Goal: Task Accomplishment & Management: Understand process/instructions

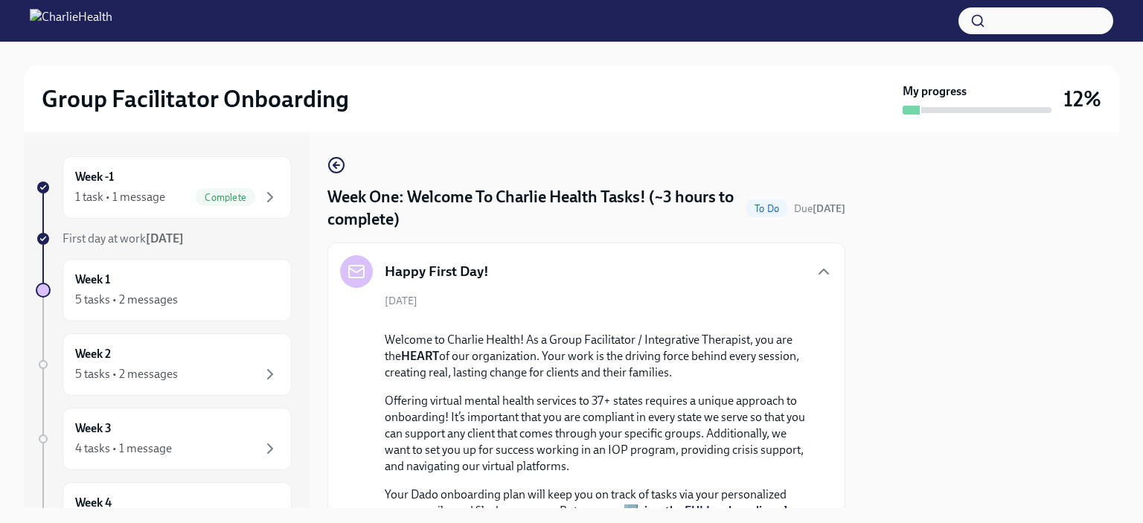
scroll to position [2601, 0]
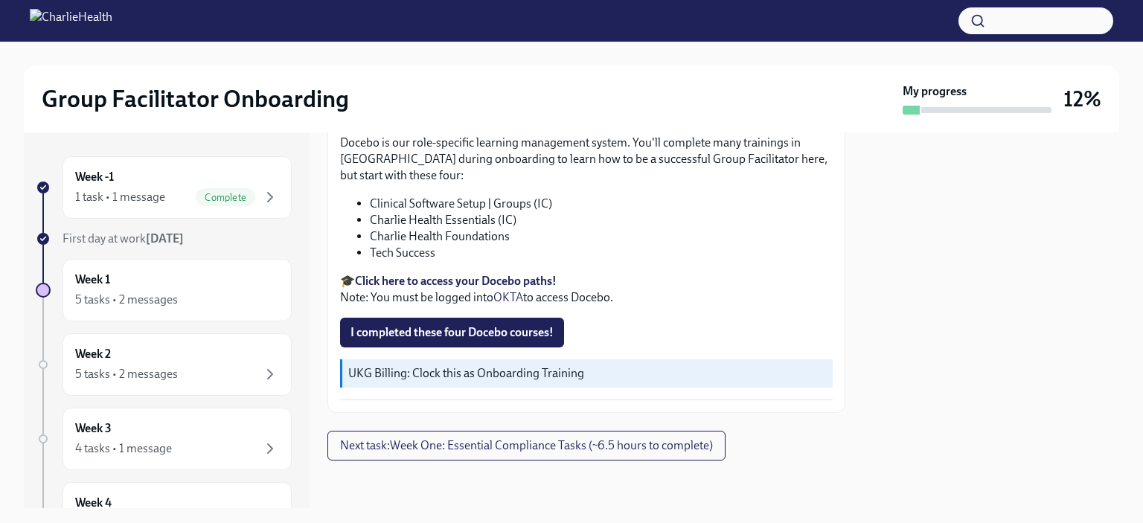
click at [645, 184] on p "Docebo is our role-specific learning management system. You'll complete many tr…" at bounding box center [586, 159] width 493 height 49
click at [403, 261] on li "Tech Success" at bounding box center [601, 253] width 463 height 16
copy div "Tech Success"
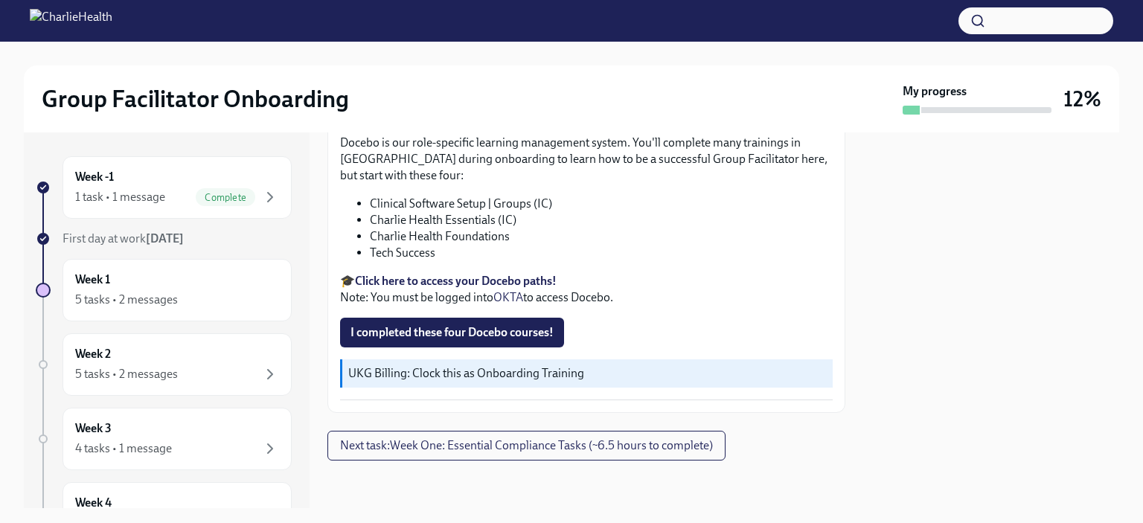
click at [539, 245] on li "Charlie Health Foundations" at bounding box center [601, 236] width 463 height 16
click at [496, 340] on span "I completed these four Docebo courses!" at bounding box center [451, 332] width 203 height 15
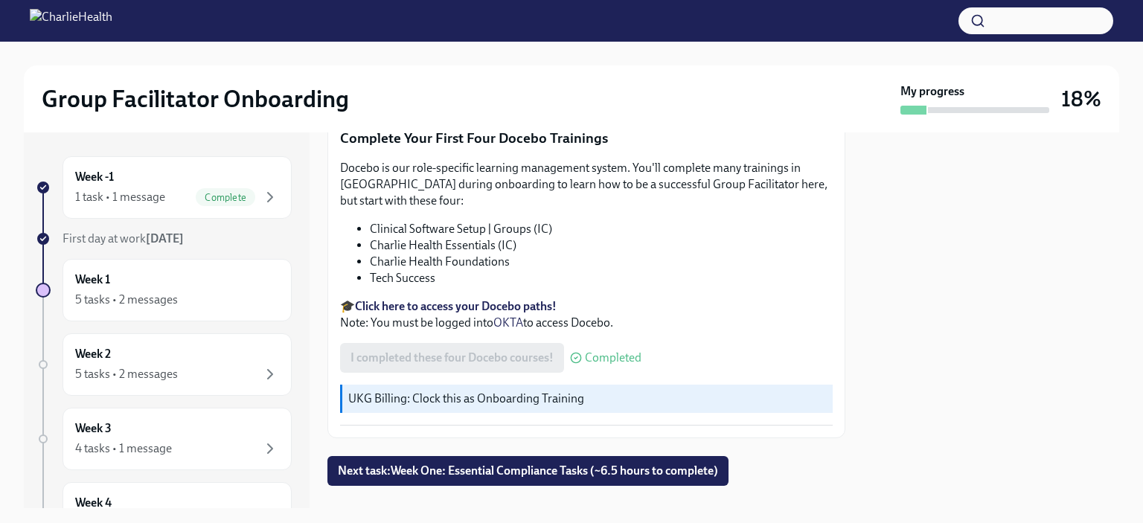
scroll to position [2012, 0]
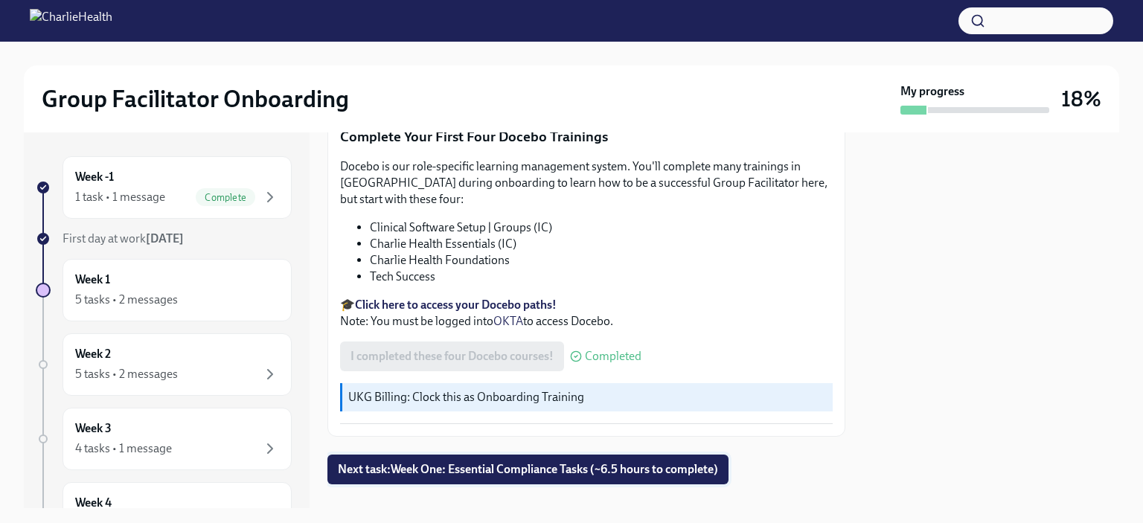
click at [583, 462] on span "Next task : Week One: Essential Compliance Tasks (~6.5 hours to complete)" at bounding box center [528, 469] width 380 height 15
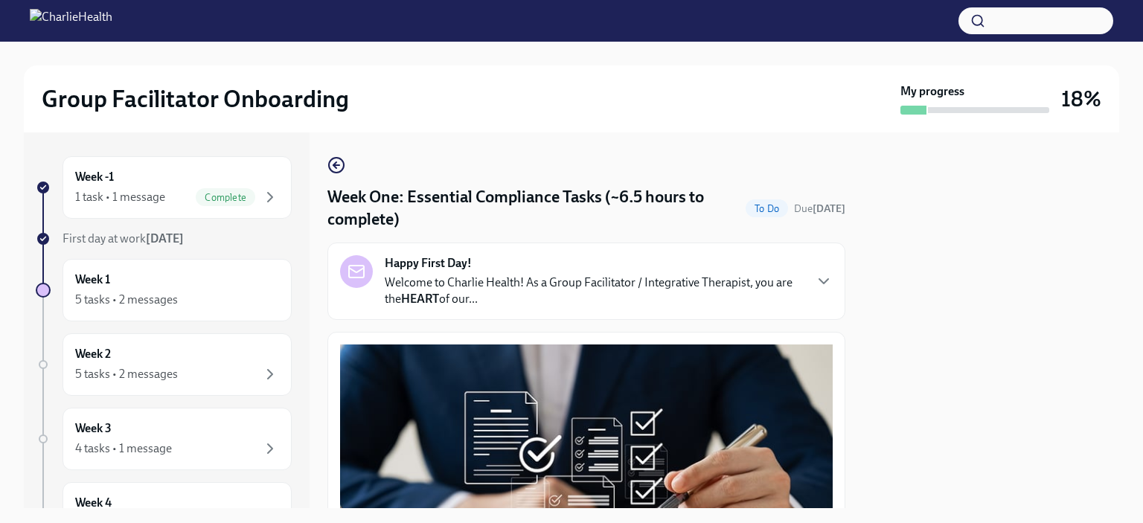
click at [624, 284] on p "Welcome to Charlie Health! As a Group Facilitator / Integrative Therapist, you …" at bounding box center [594, 291] width 418 height 33
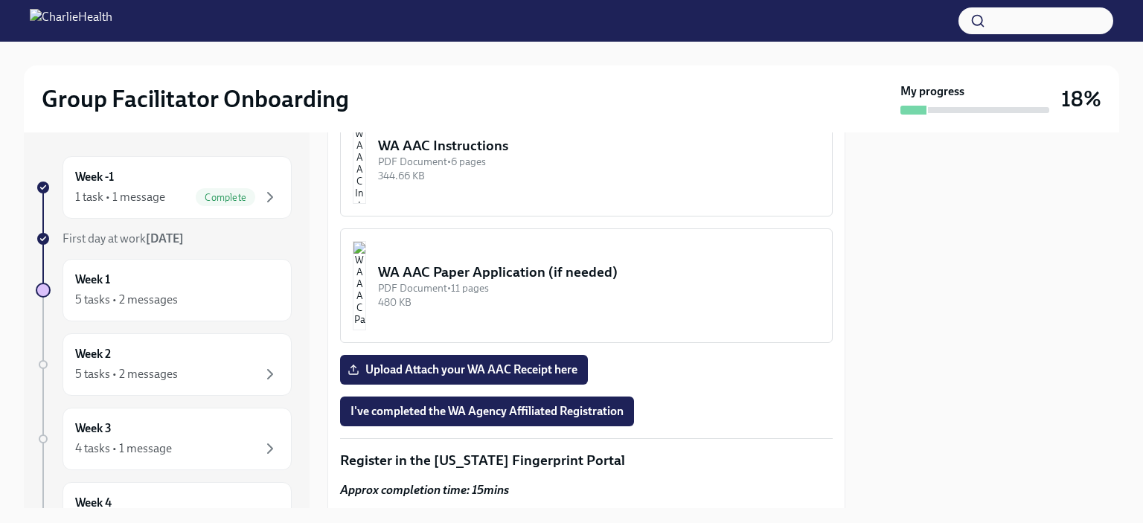
scroll to position [1879, 0]
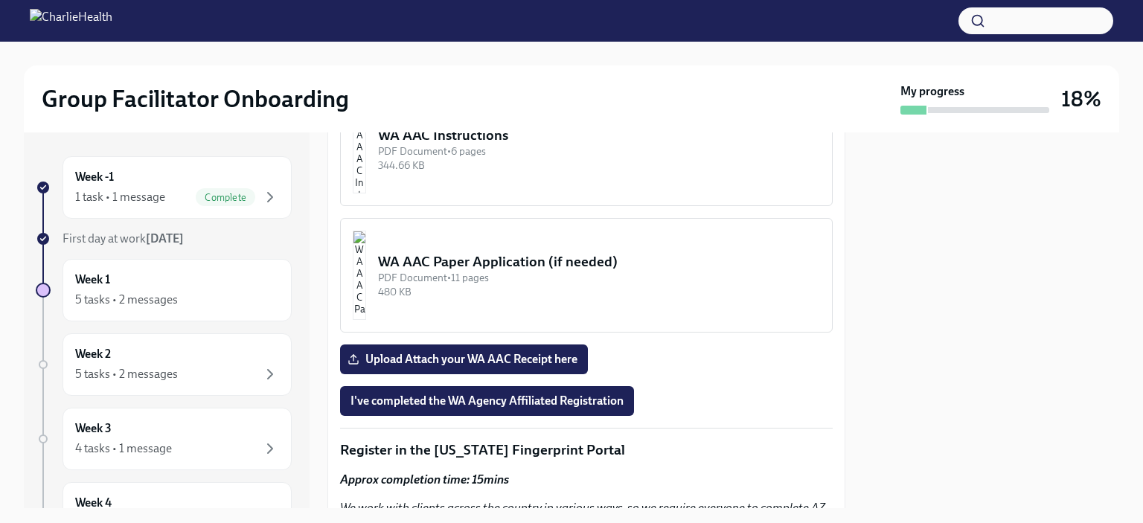
click at [366, 193] on img "button" at bounding box center [359, 148] width 13 height 89
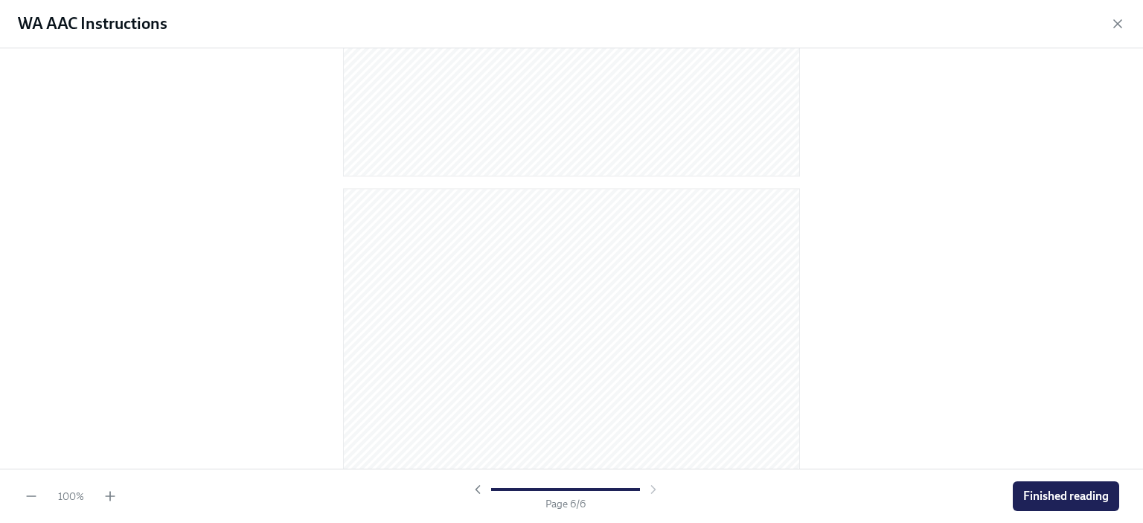
scroll to position [3206, 0]
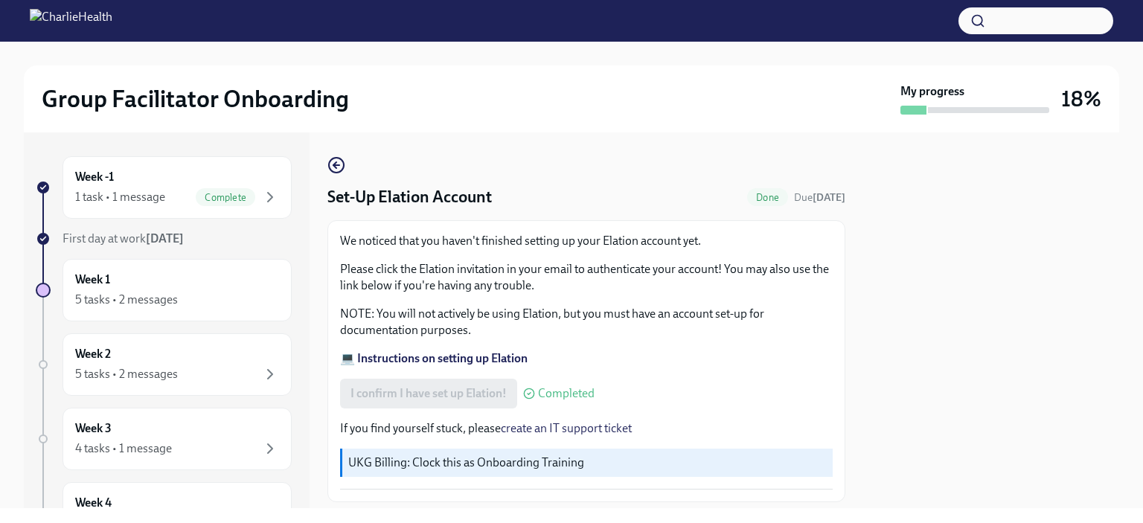
scroll to position [89, 0]
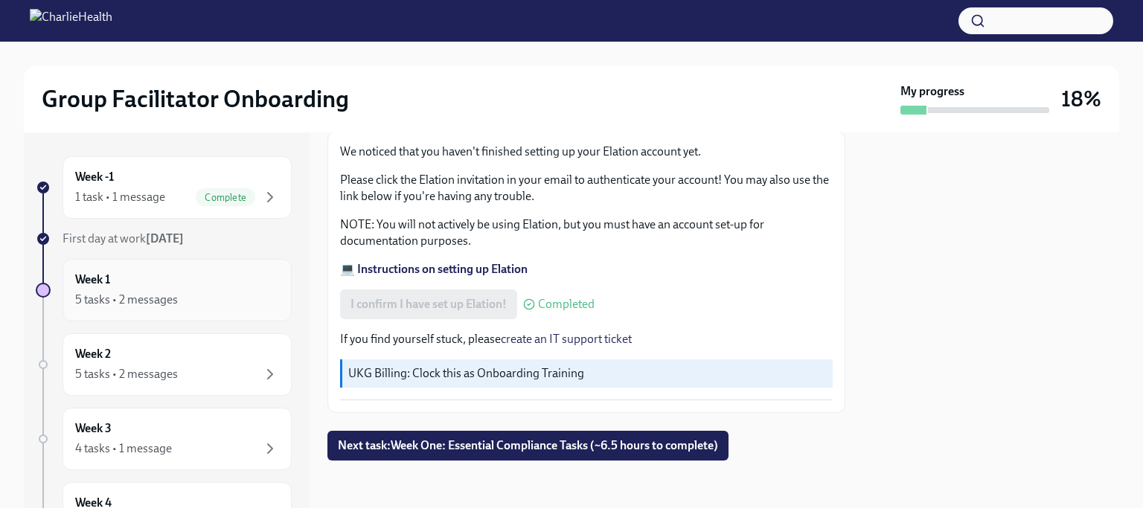
click at [126, 298] on div "5 tasks • 2 messages" at bounding box center [126, 300] width 103 height 16
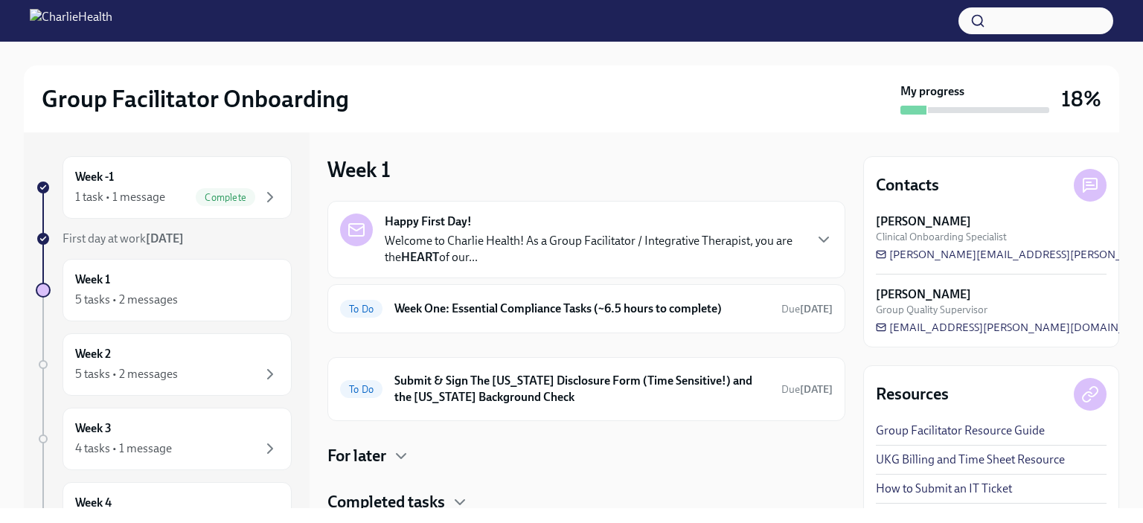
click at [126, 298] on div "5 tasks • 2 messages" at bounding box center [126, 300] width 103 height 16
click at [393, 446] on div "For later" at bounding box center [586, 456] width 518 height 22
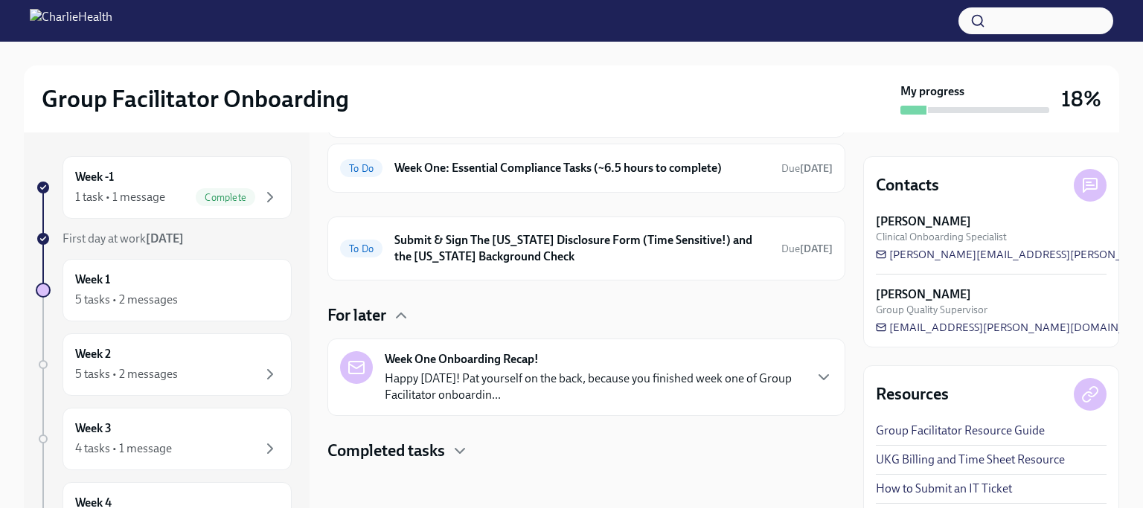
click at [412, 464] on div at bounding box center [586, 486] width 518 height 48
click at [420, 457] on h4 "Completed tasks" at bounding box center [386, 451] width 118 height 22
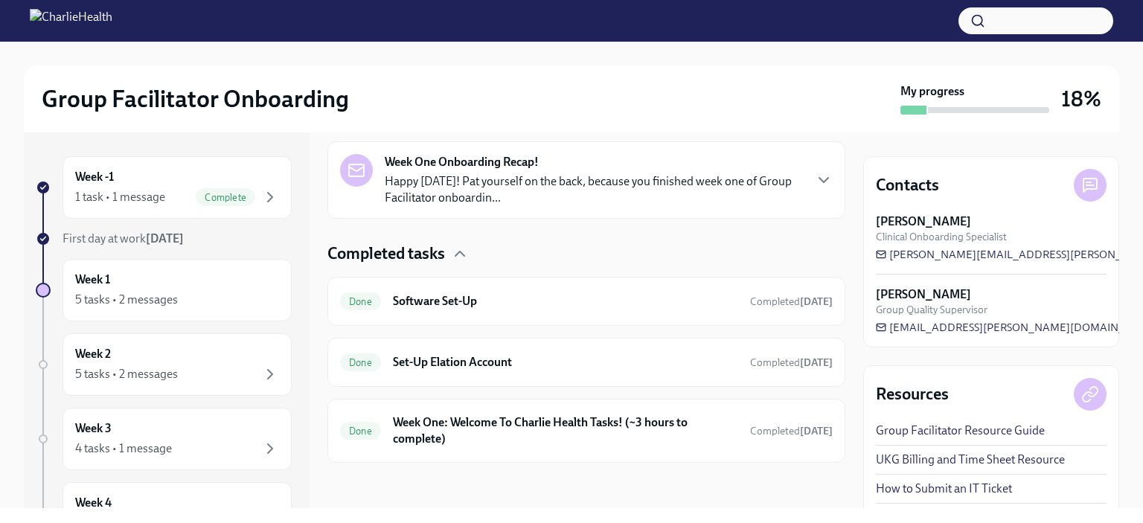
scroll to position [0, 0]
